Goal: Navigation & Orientation: Find specific page/section

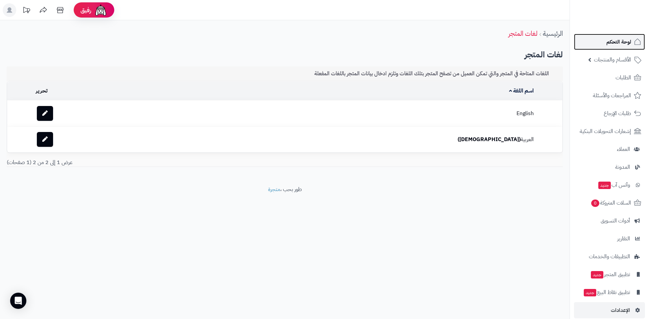
click at [612, 41] on span "لوحة التحكم" at bounding box center [618, 41] width 25 height 9
